Goal: Find specific page/section: Find specific page/section

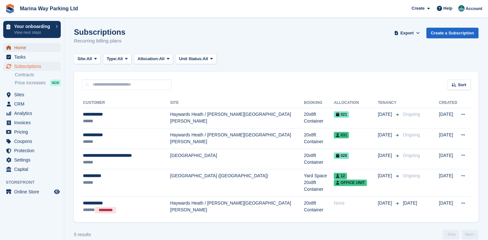
click at [23, 49] on span "Home" at bounding box center [33, 47] width 39 height 9
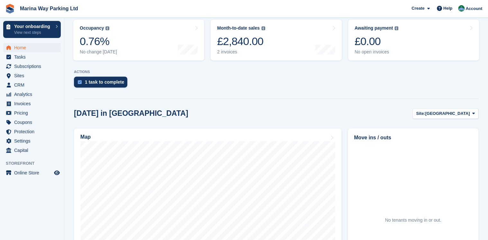
scroll to position [102, 0]
click at [476, 113] on span at bounding box center [473, 114] width 5 height 5
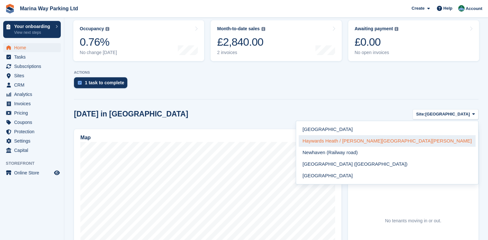
click at [440, 142] on link "Haywards Heath / [PERSON_NAME][GEOGRAPHIC_DATA][PERSON_NAME]" at bounding box center [387, 141] width 177 height 12
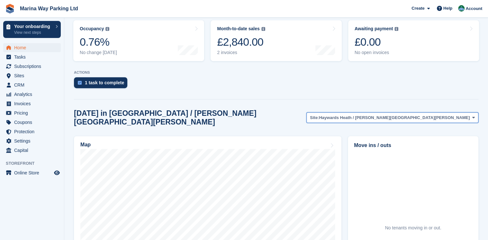
click at [473, 115] on icon at bounding box center [473, 117] width 3 height 4
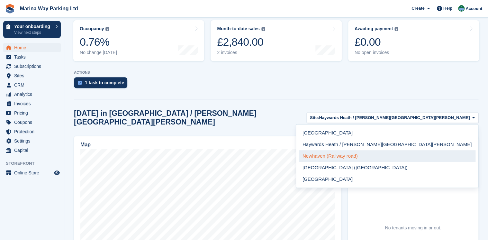
click at [443, 153] on link "Newhaven (Railway road)" at bounding box center [387, 156] width 177 height 12
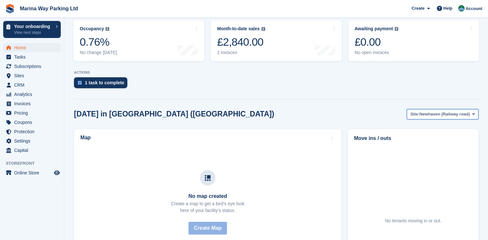
click at [472, 115] on icon at bounding box center [473, 114] width 3 height 4
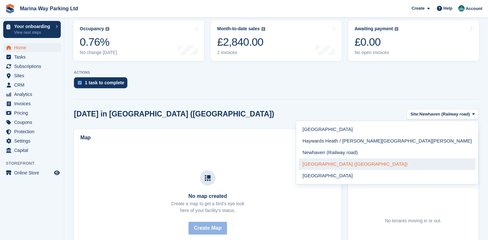
click at [444, 161] on link "[GEOGRAPHIC_DATA] ([GEOGRAPHIC_DATA])" at bounding box center [387, 164] width 177 height 12
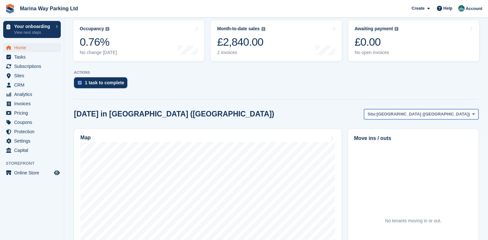
click at [473, 116] on icon at bounding box center [473, 114] width 3 height 4
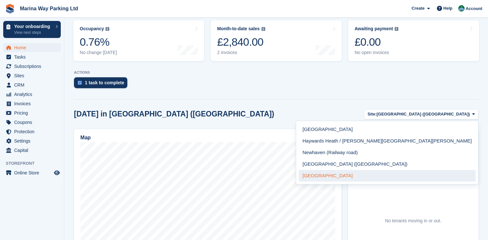
click at [421, 175] on link "[GEOGRAPHIC_DATA]" at bounding box center [387, 176] width 177 height 12
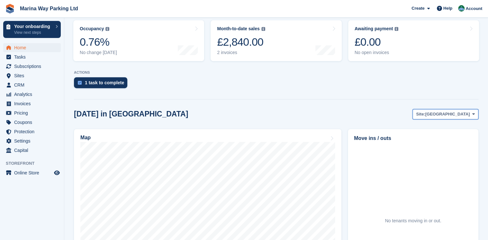
click at [475, 112] on span at bounding box center [473, 114] width 5 height 5
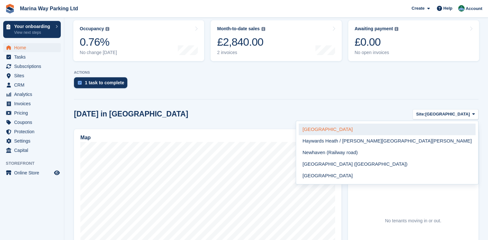
click at [441, 130] on link "[GEOGRAPHIC_DATA]" at bounding box center [387, 130] width 177 height 12
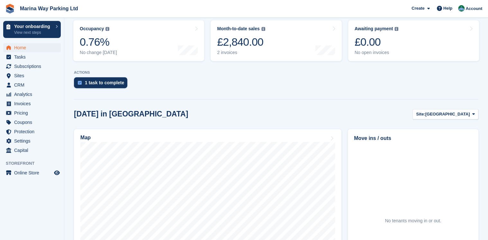
click at [16, 203] on aside "Your onboarding View next steps Home Tasks Subscriptions Subscriptions Subscrip…" at bounding box center [32, 122] width 64 height 208
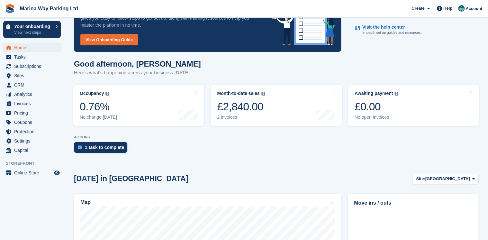
scroll to position [0, 0]
